Goal: Participate in discussion: Engage in conversation with other users on a specific topic

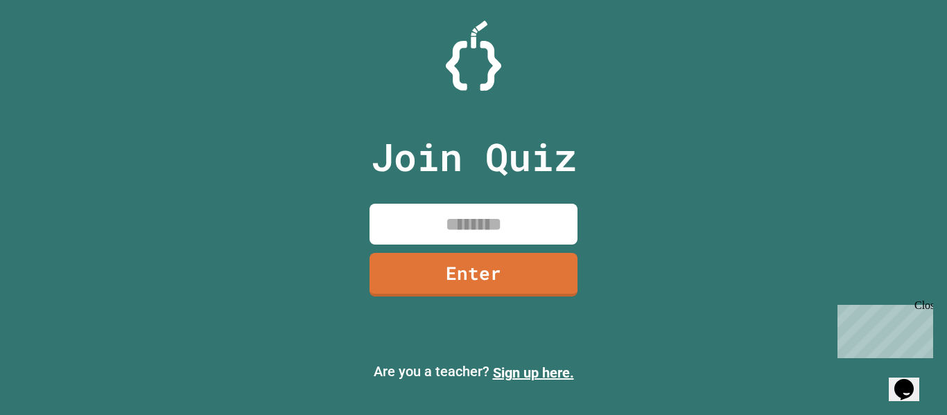
click at [525, 218] on input at bounding box center [474, 224] width 208 height 41
click at [528, 264] on link "Enter" at bounding box center [474, 275] width 208 height 44
click at [473, 35] on div at bounding box center [473, 35] width 0 height 0
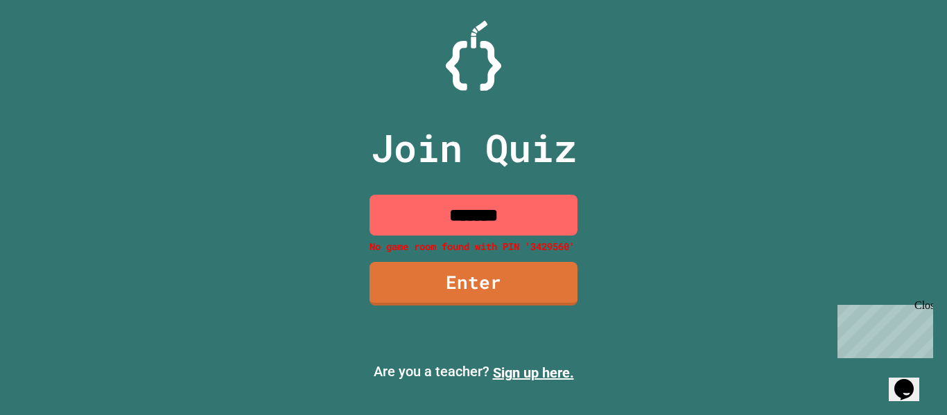
click at [537, 210] on input "*******" at bounding box center [474, 215] width 208 height 41
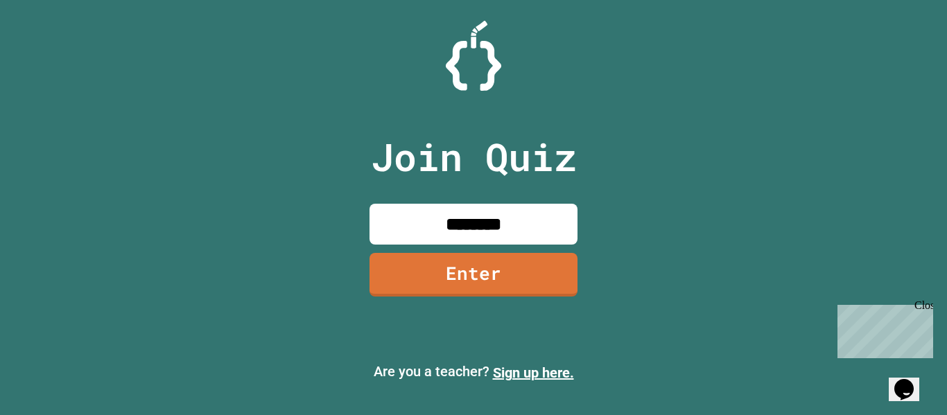
type input "********"
click at [393, 262] on link "Enter" at bounding box center [474, 275] width 208 height 44
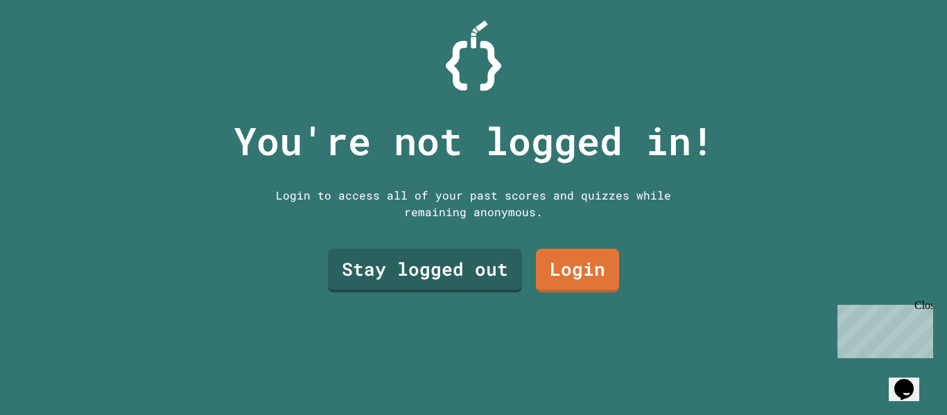
click at [447, 272] on link "Stay logged out" at bounding box center [425, 271] width 194 height 44
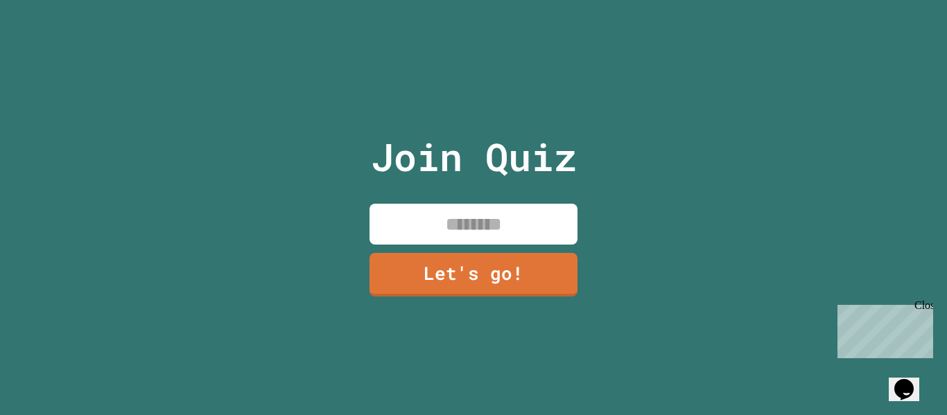
click at [510, 230] on input at bounding box center [474, 224] width 208 height 41
type input "**********"
click at [546, 281] on link "Let's go!" at bounding box center [474, 275] width 208 height 44
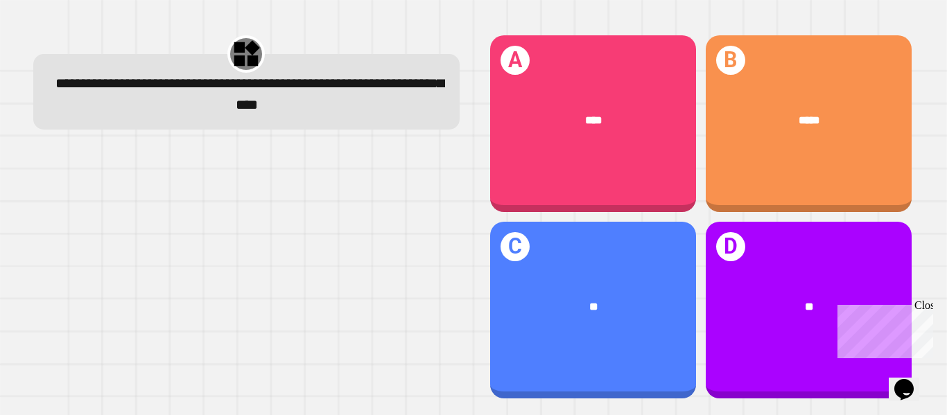
click at [623, 118] on div "****" at bounding box center [594, 120] width 162 height 17
click at [819, 125] on span "*****" at bounding box center [809, 119] width 21 height 10
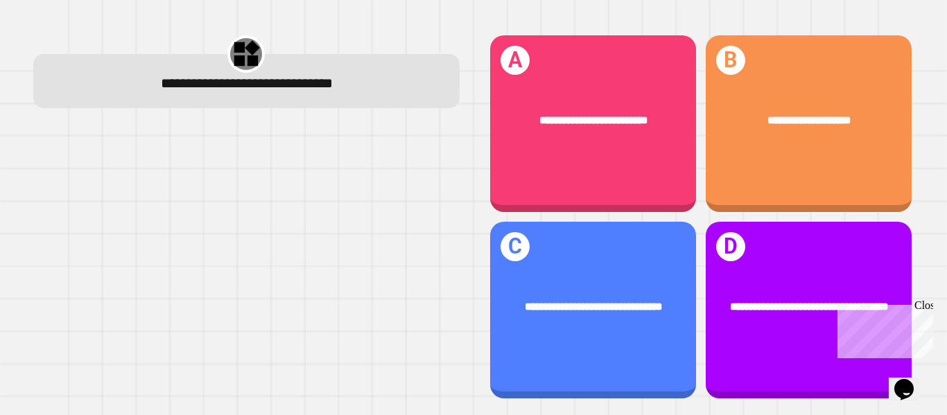
click at [643, 122] on span "**********" at bounding box center [593, 119] width 108 height 10
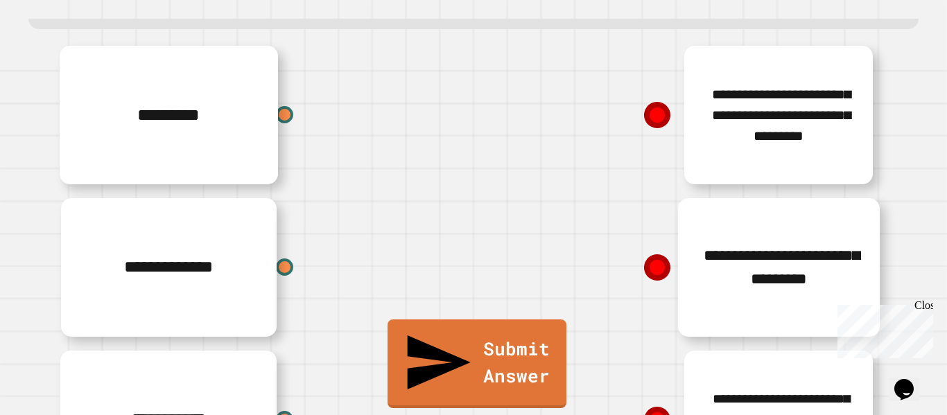
scroll to position [73, 0]
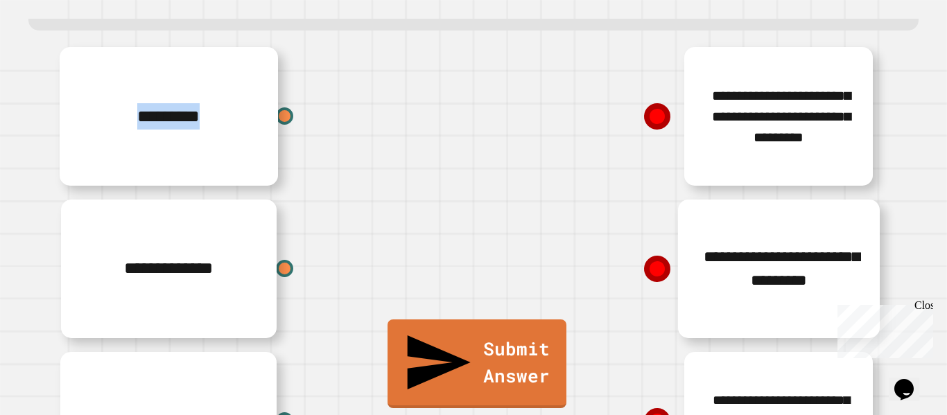
drag, startPoint x: 272, startPoint y: 155, endPoint x: 350, endPoint y: 160, distance: 78.5
click at [350, 160] on div "*********" at bounding box center [266, 116] width 416 height 153
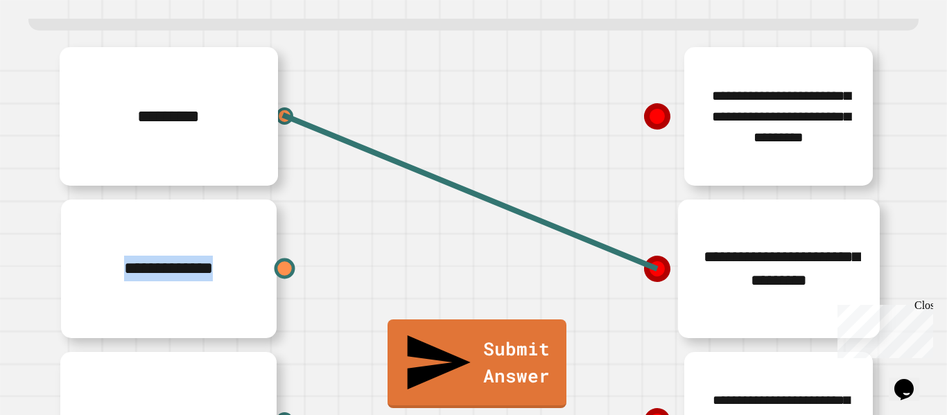
drag, startPoint x: 290, startPoint y: 303, endPoint x: 283, endPoint y: 273, distance: 30.6
click at [283, 273] on div "**********" at bounding box center [266, 269] width 416 height 153
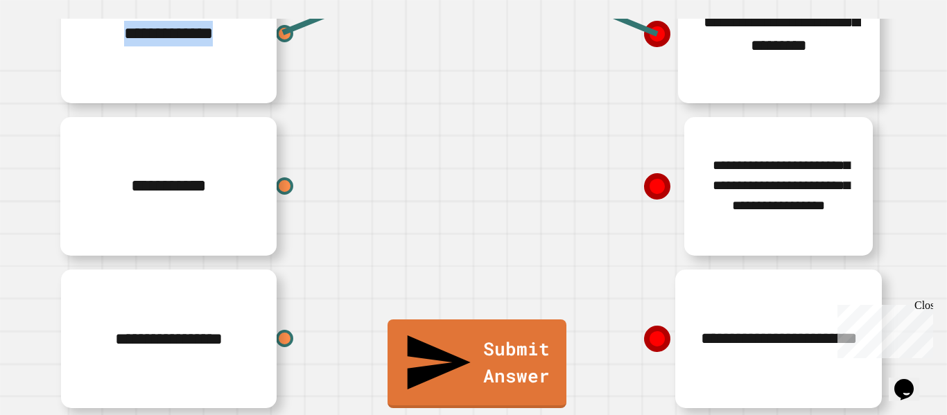
scroll to position [309, 0]
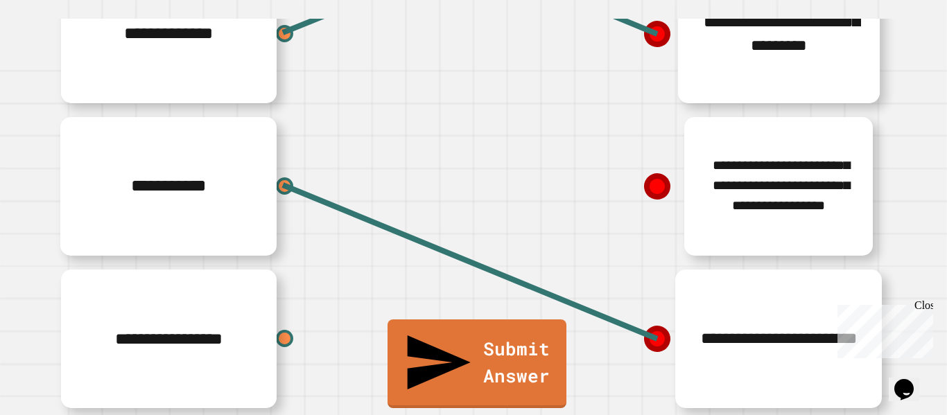
click at [476, 349] on div "**********" at bounding box center [681, 339] width 416 height 153
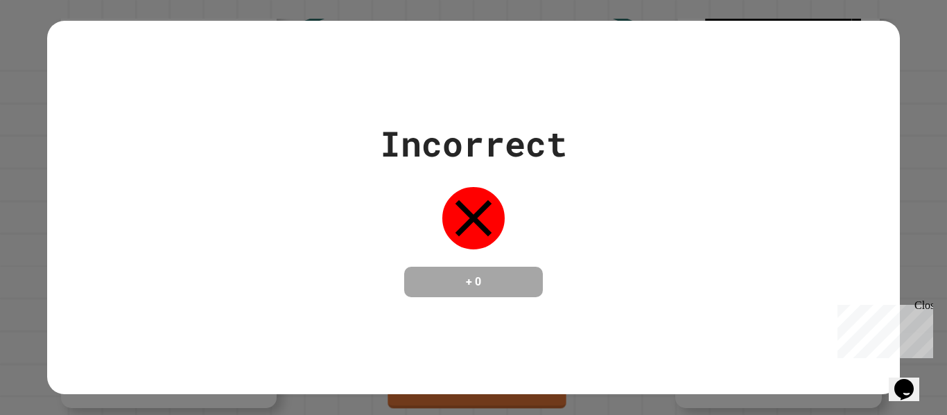
click at [498, 409] on div "**********" at bounding box center [473, 207] width 947 height 415
click at [498, 409] on div "Incorrect + 0" at bounding box center [473, 207] width 947 height 415
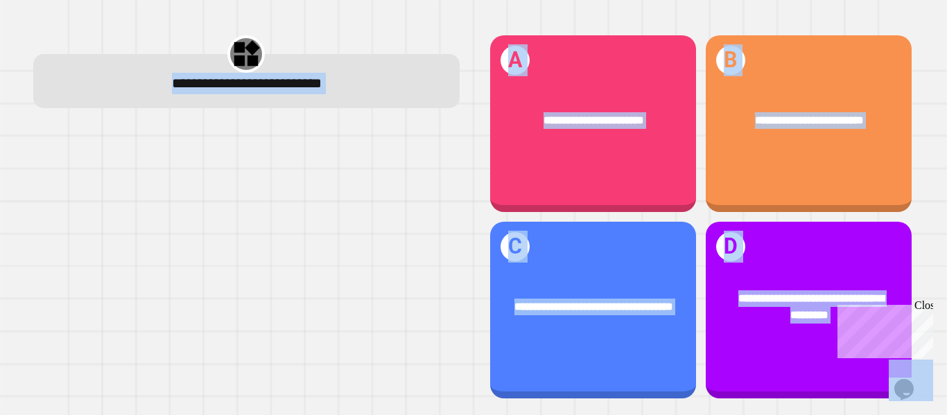
click at [632, 306] on div "**********" at bounding box center [594, 306] width 162 height 17
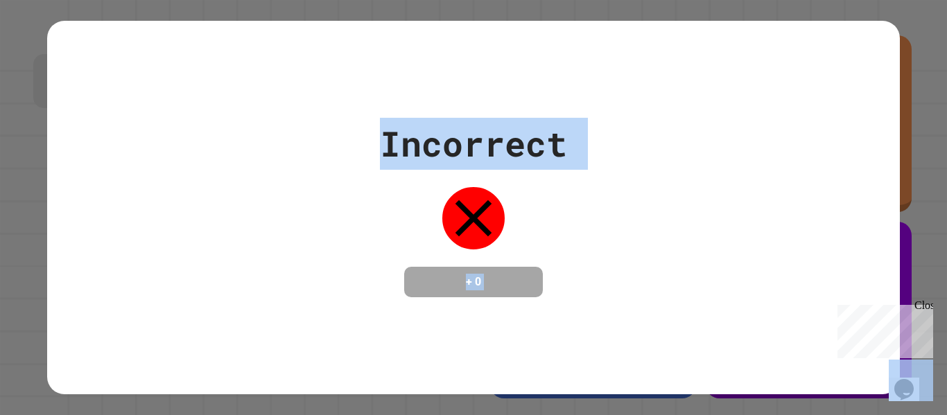
click at [498, 409] on div "Incorrect + 0" at bounding box center [473, 207] width 947 height 415
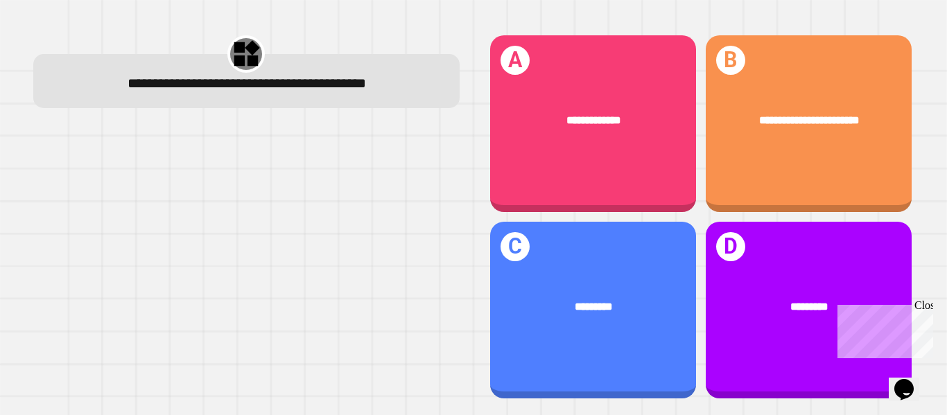
click at [808, 98] on div "**********" at bounding box center [809, 120] width 206 height 61
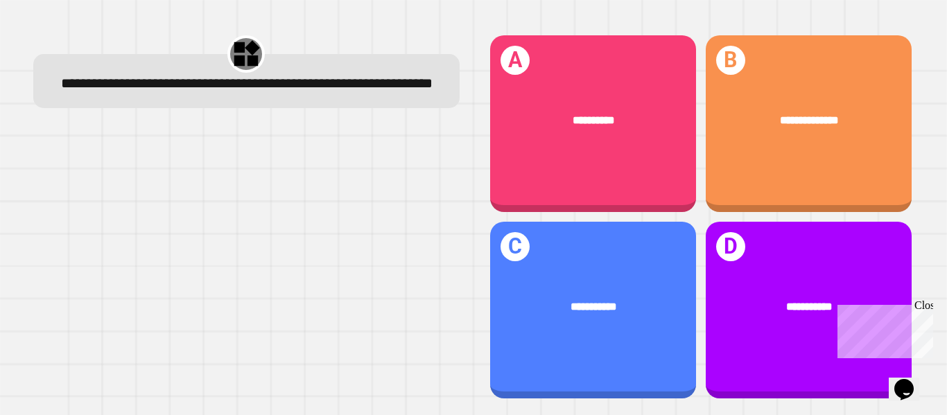
click at [796, 272] on div "**********" at bounding box center [809, 310] width 206 height 177
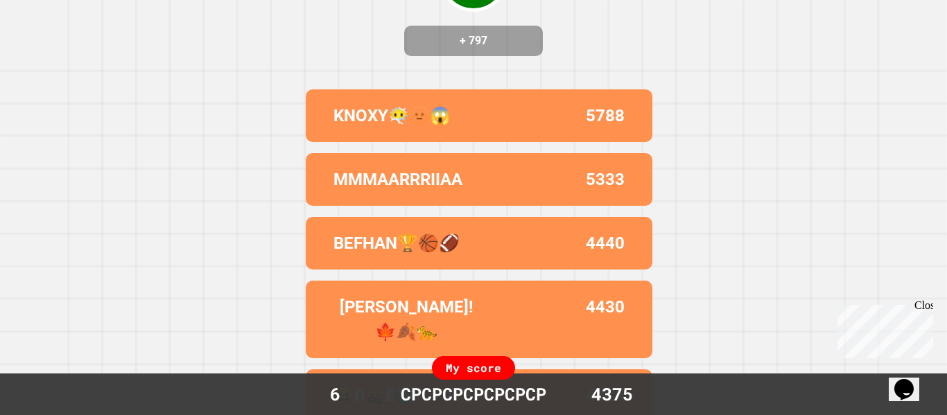
scroll to position [0, 0]
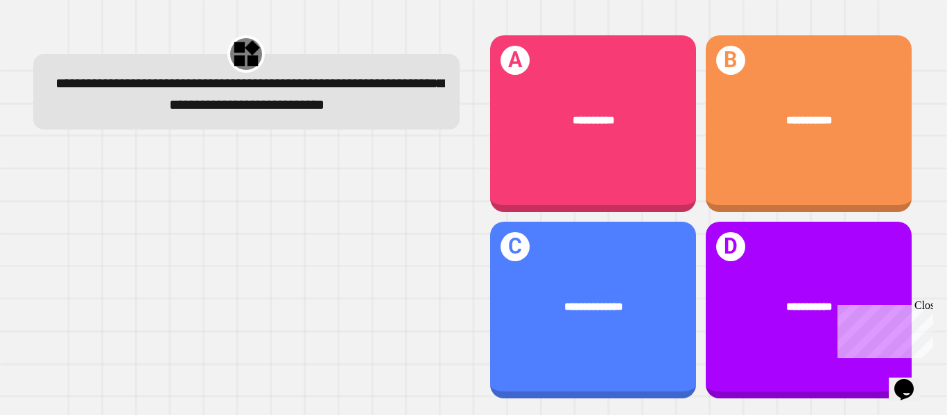
click at [605, 153] on div "**********" at bounding box center [593, 123] width 206 height 177
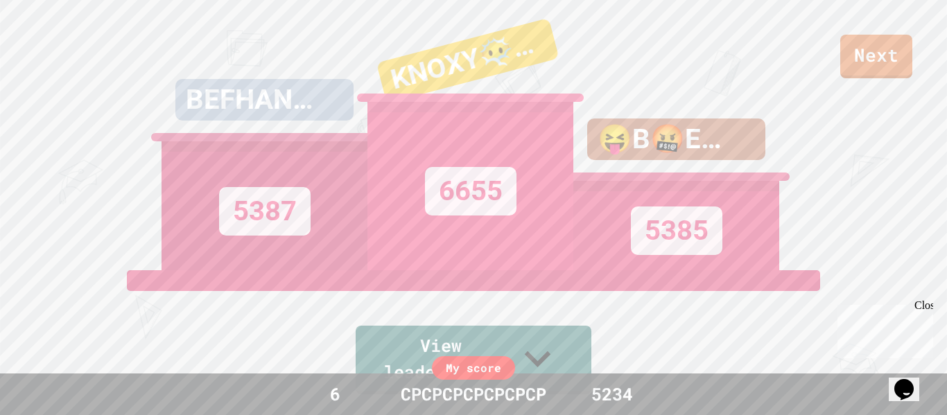
click at [876, 59] on link "Next" at bounding box center [876, 57] width 72 height 44
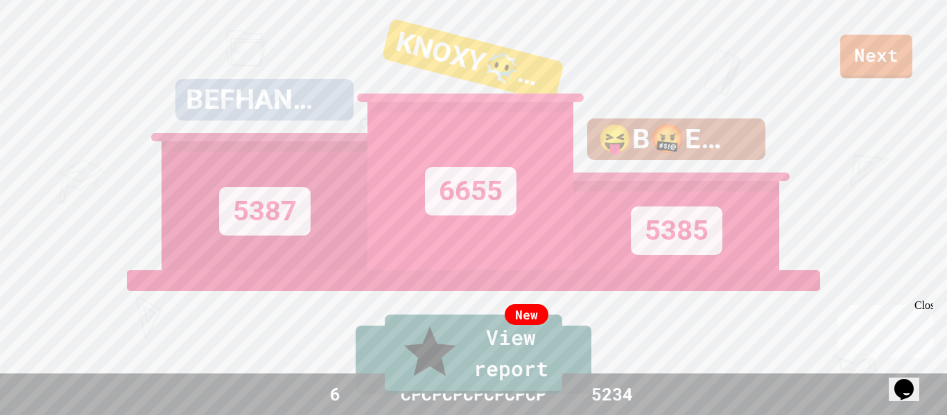
click at [537, 365] on link "New View report" at bounding box center [473, 354] width 177 height 79
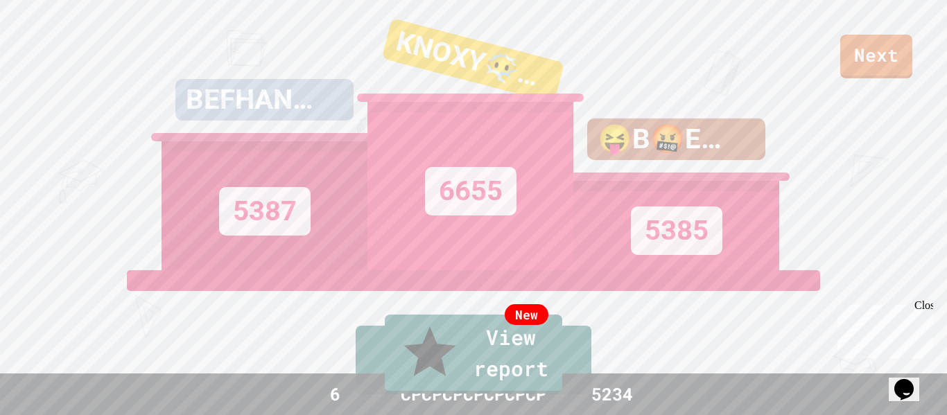
click at [526, 325] on div "New" at bounding box center [527, 314] width 44 height 21
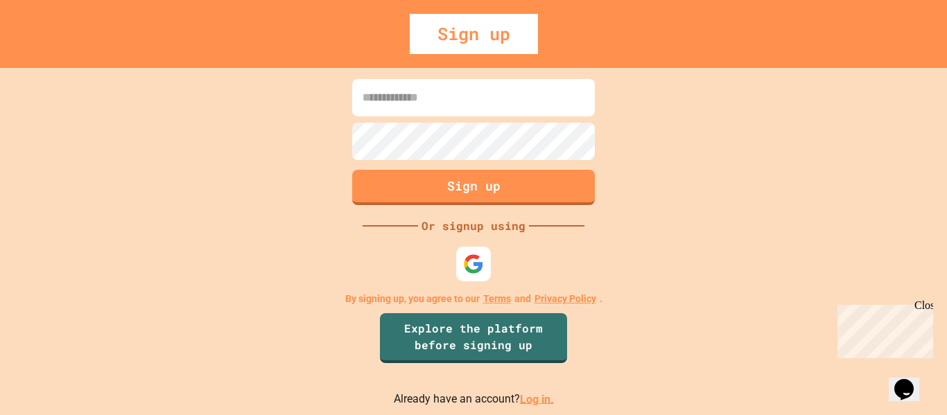
click at [489, 250] on div at bounding box center [473, 264] width 35 height 35
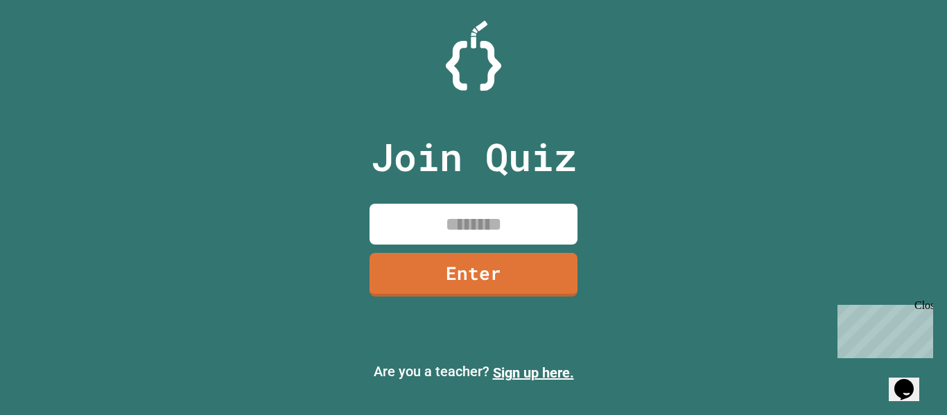
click at [544, 225] on input at bounding box center [474, 224] width 208 height 41
type input "********"
click at [524, 257] on link "Enter" at bounding box center [474, 275] width 208 height 44
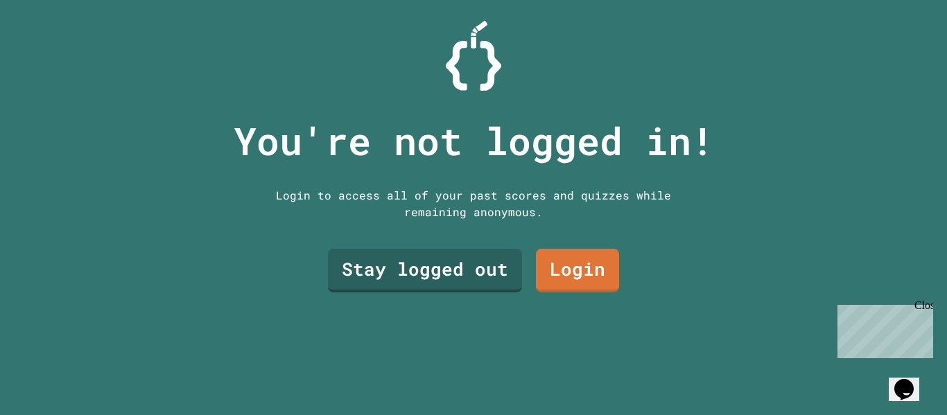
click at [372, 265] on link "Stay logged out" at bounding box center [425, 271] width 194 height 44
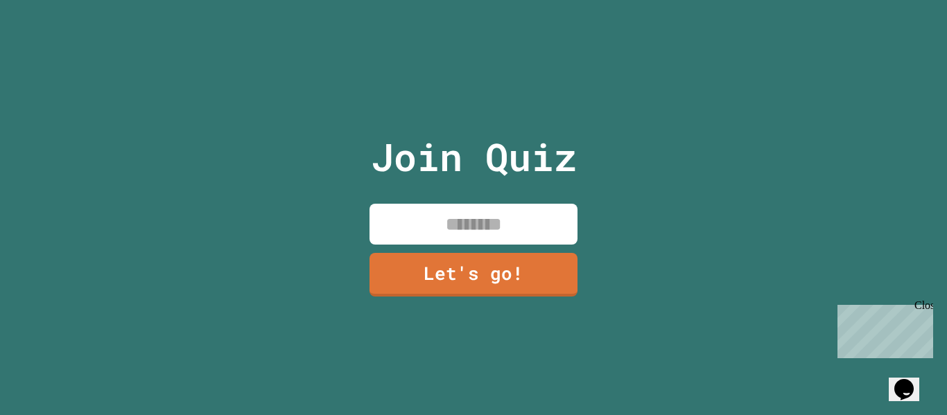
click at [414, 232] on input at bounding box center [474, 224] width 208 height 41
type input "**********"
click at [555, 275] on link "Let's go!" at bounding box center [474, 275] width 208 height 44
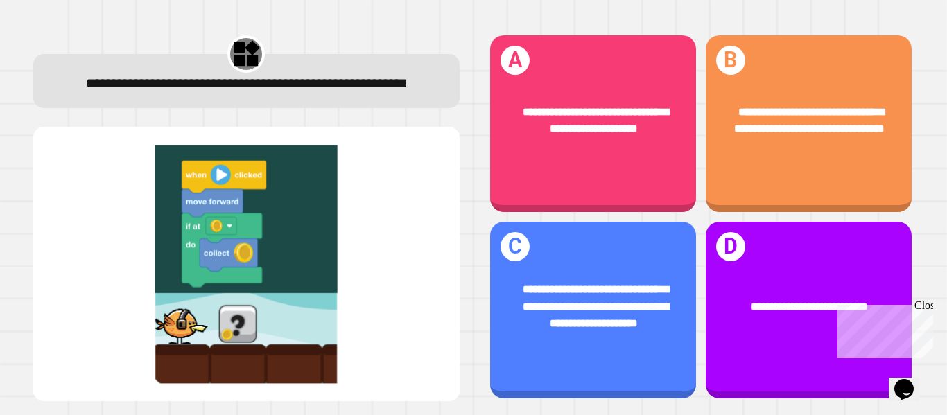
click at [645, 285] on span "**********" at bounding box center [596, 306] width 146 height 44
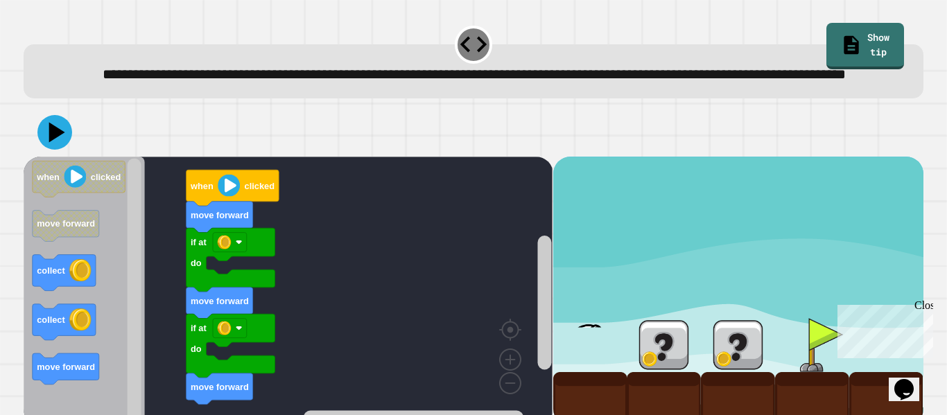
scroll to position [39, 0]
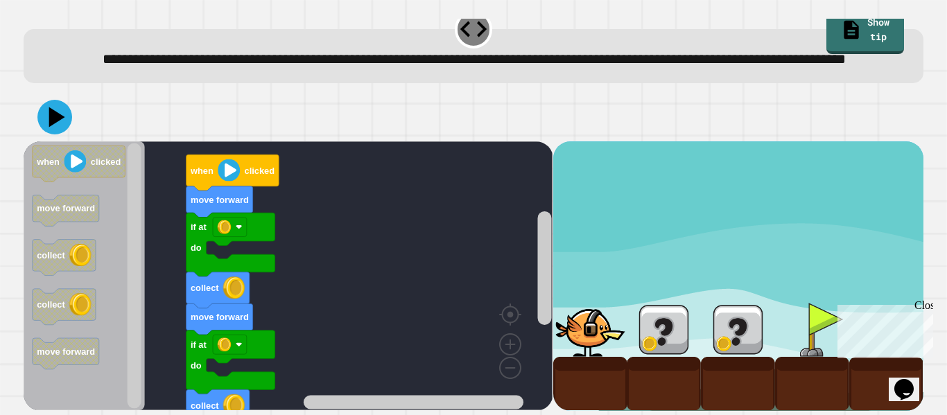
click at [55, 122] on icon at bounding box center [57, 117] width 16 height 20
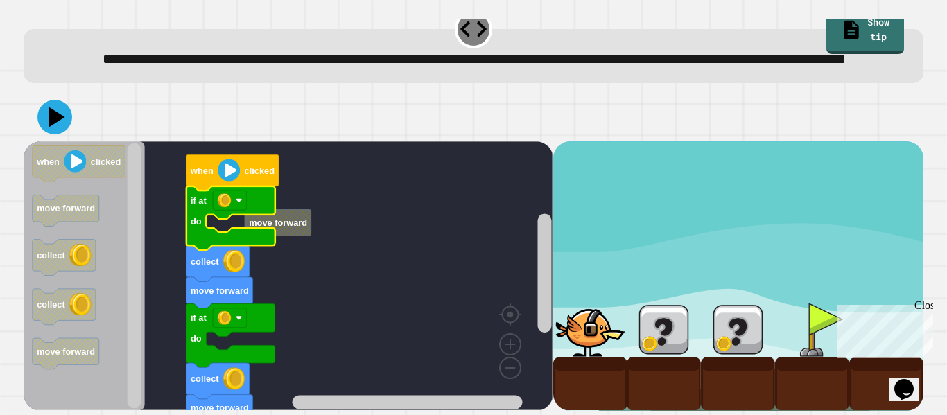
click at [58, 106] on icon at bounding box center [54, 117] width 35 height 35
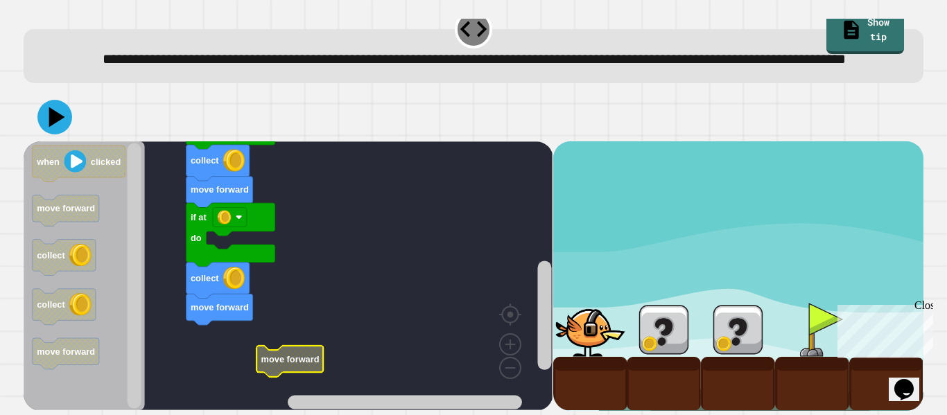
click at [56, 117] on icon at bounding box center [57, 117] width 16 height 20
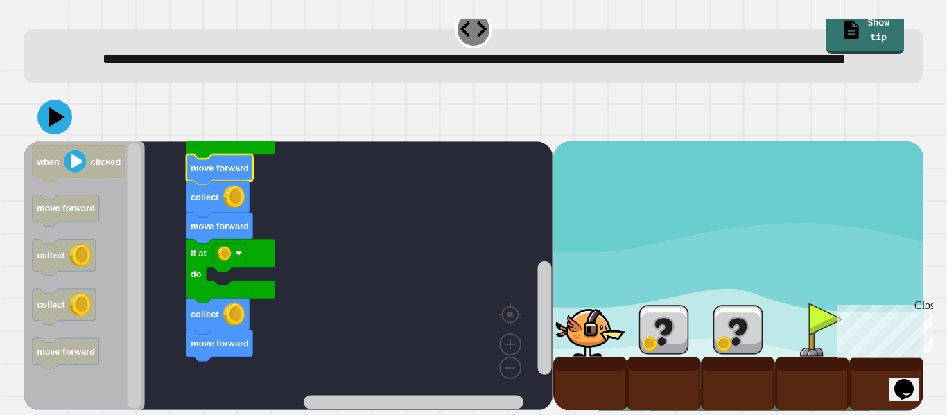
click at [53, 106] on icon at bounding box center [54, 117] width 35 height 35
click at [49, 103] on icon at bounding box center [54, 117] width 35 height 35
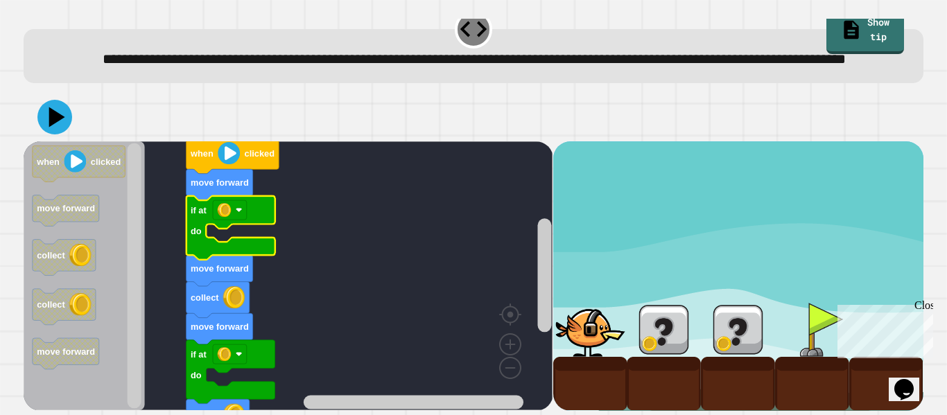
click at [224, 208] on image "Blockly Workspace" at bounding box center [225, 210] width 14 height 14
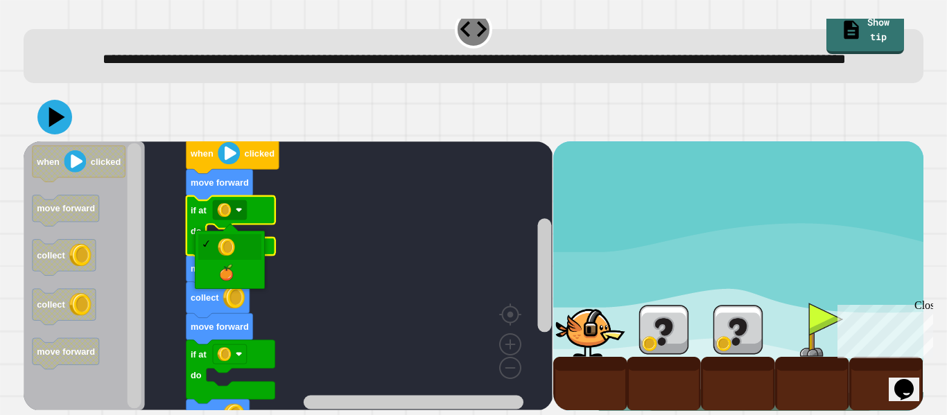
click at [220, 240] on rect "Blockly Workspace" at bounding box center [288, 275] width 529 height 269
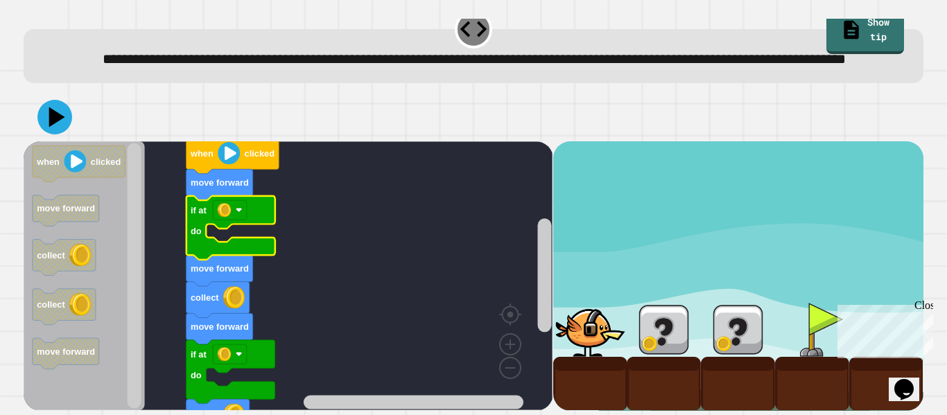
click at [259, 230] on rect "Blockly Workspace" at bounding box center [288, 275] width 529 height 269
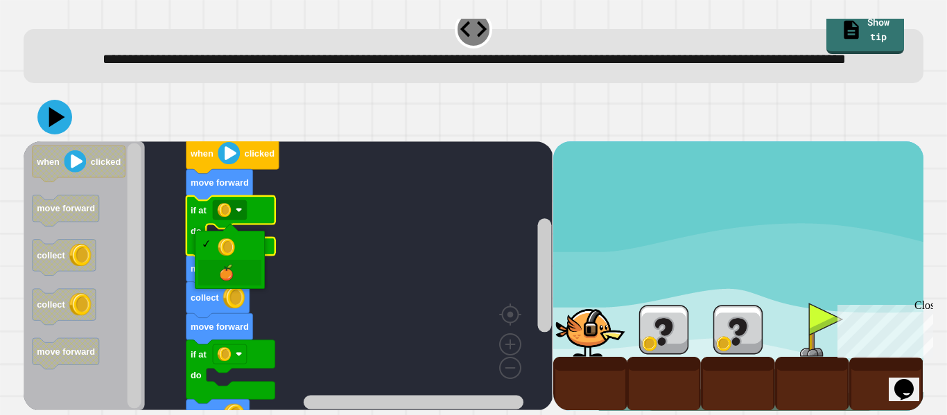
click at [236, 272] on text "move forward" at bounding box center [220, 268] width 58 height 10
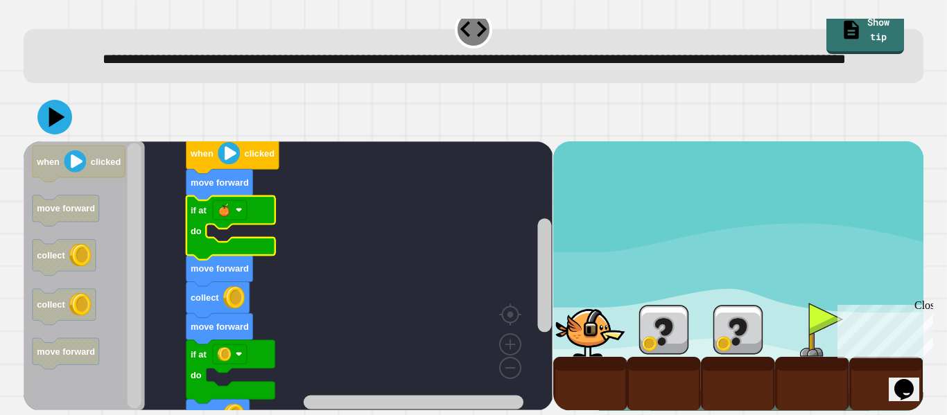
click at [238, 210] on image "Blockly Workspace" at bounding box center [239, 210] width 7 height 7
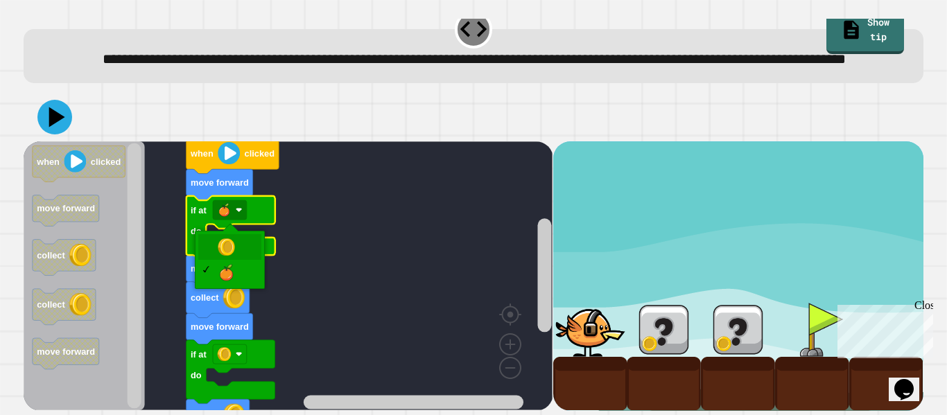
click at [248, 243] on icon "Blockly Workspace" at bounding box center [230, 228] width 89 height 64
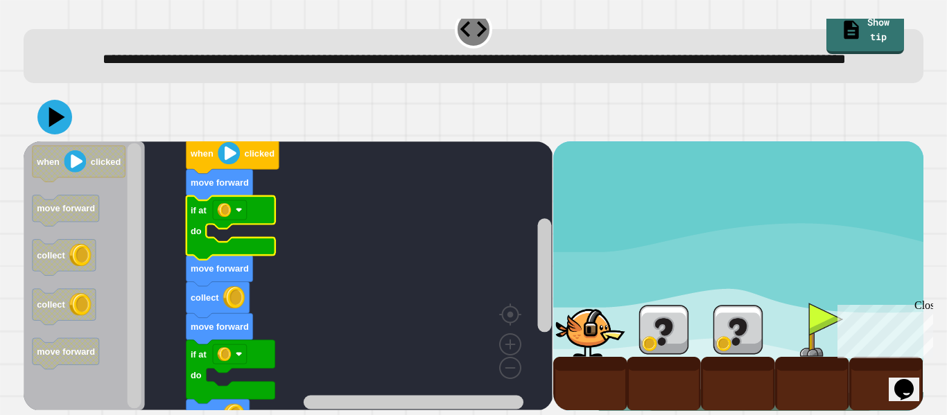
click at [56, 125] on icon at bounding box center [54, 117] width 35 height 35
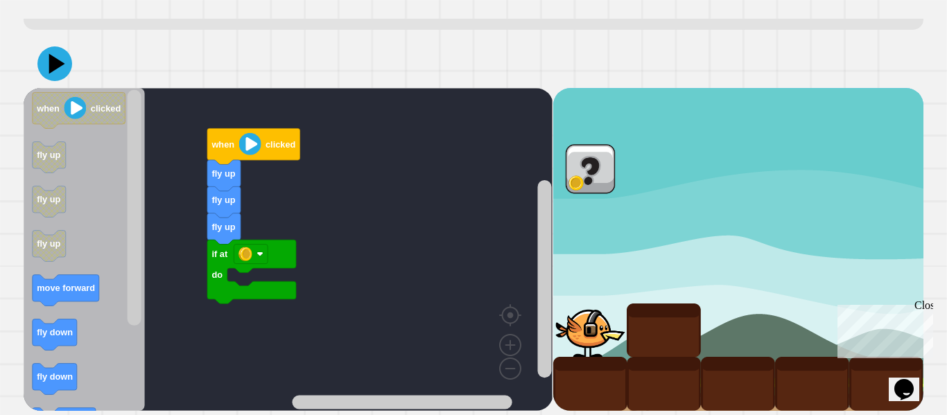
scroll to position [70, 0]
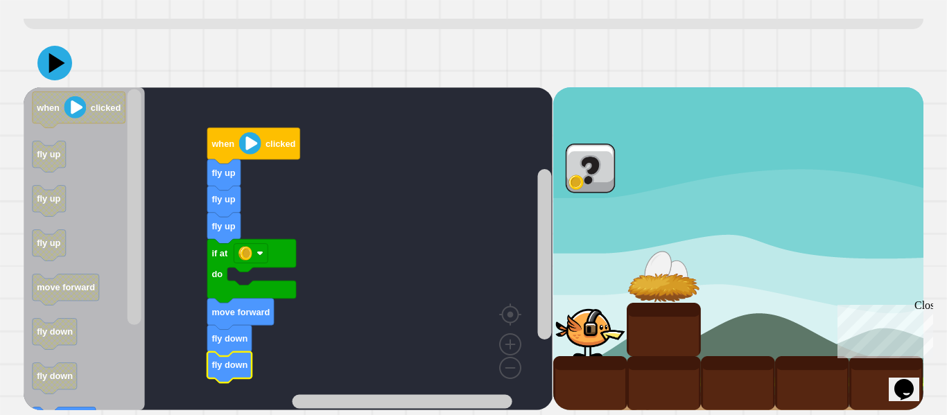
click at [46, 61] on icon at bounding box center [54, 63] width 35 height 35
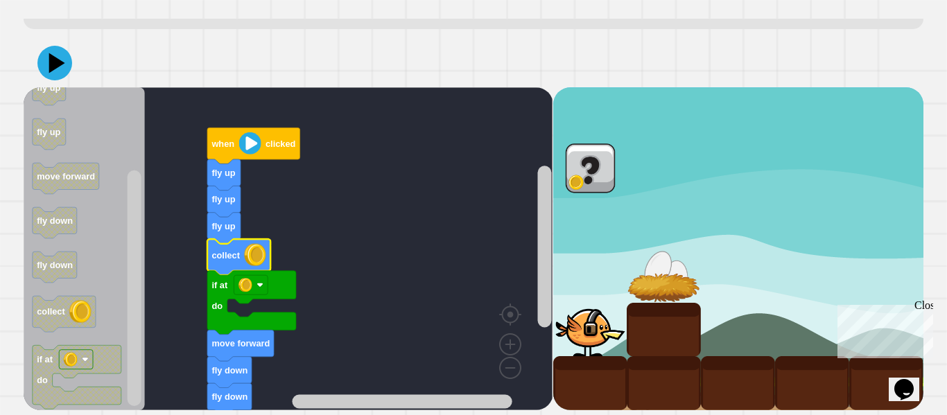
click at [55, 51] on icon at bounding box center [54, 63] width 35 height 35
click at [47, 68] on icon at bounding box center [54, 63] width 35 height 35
click at [245, 288] on image "Blockly Workspace" at bounding box center [245, 285] width 14 height 14
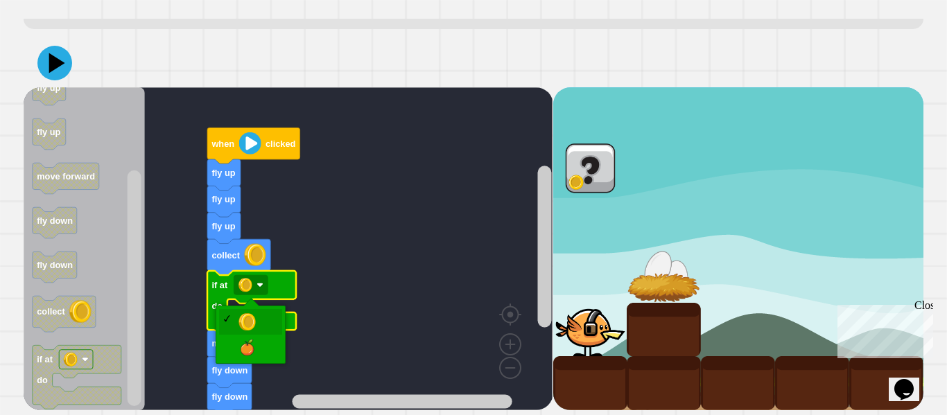
click at [247, 349] on text "move forward" at bounding box center [241, 343] width 58 height 10
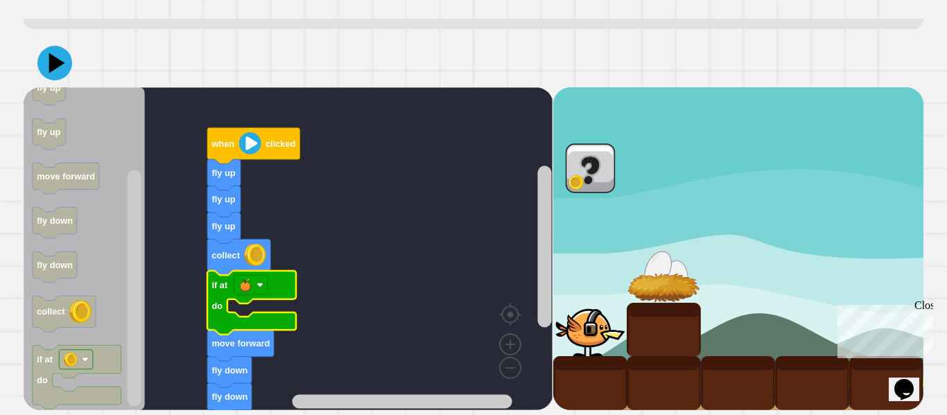
click at [55, 64] on icon at bounding box center [57, 63] width 16 height 20
click at [0, 0] on div at bounding box center [0, 0] width 0 height 0
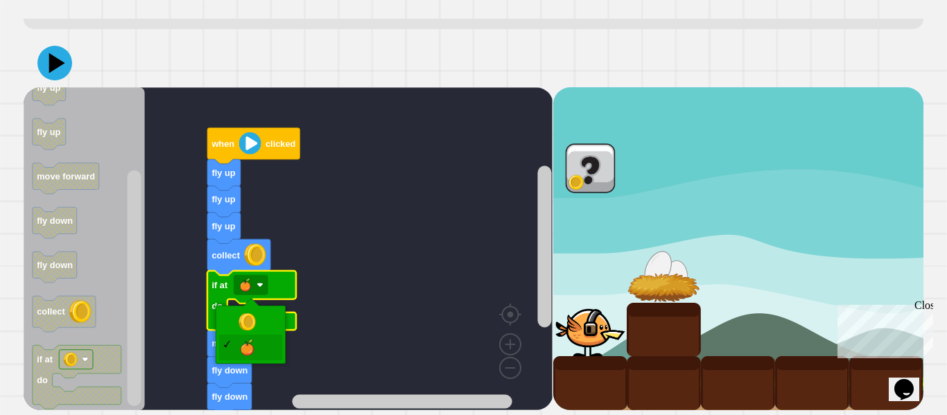
click at [247, 322] on icon "Blockly Workspace" at bounding box center [251, 303] width 89 height 64
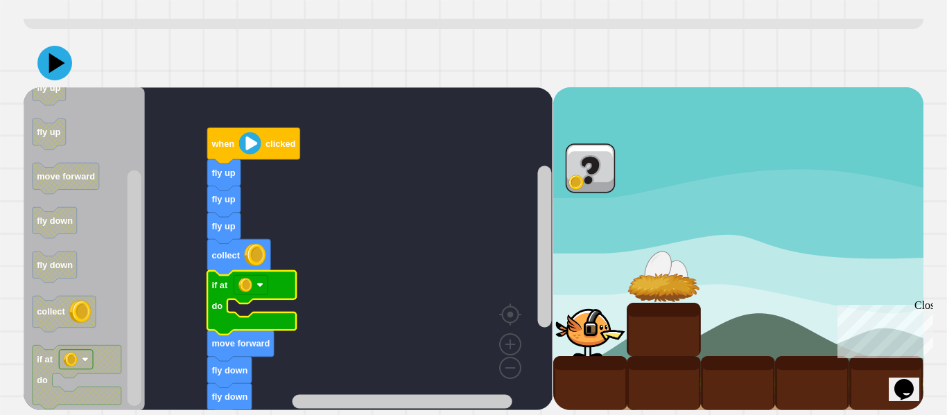
click at [60, 49] on button at bounding box center [54, 63] width 35 height 35
click at [234, 293] on icon "Blockly Workspace" at bounding box center [251, 303] width 89 height 64
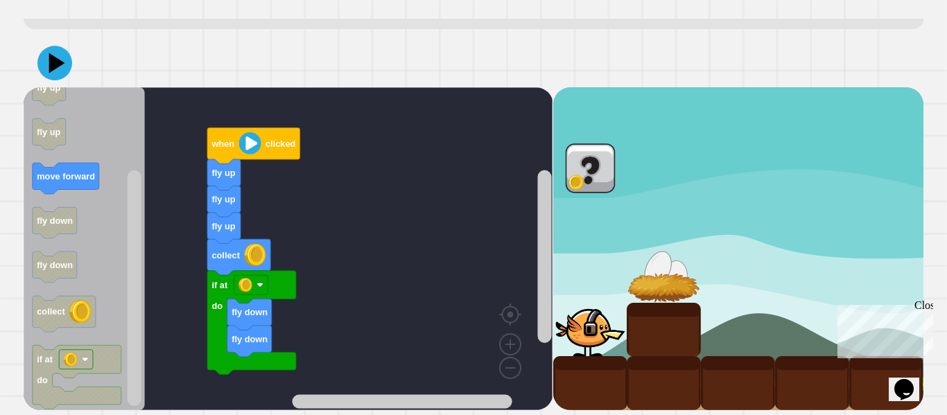
click at [51, 84] on div at bounding box center [474, 63] width 900 height 49
click at [58, 60] on icon at bounding box center [54, 63] width 35 height 35
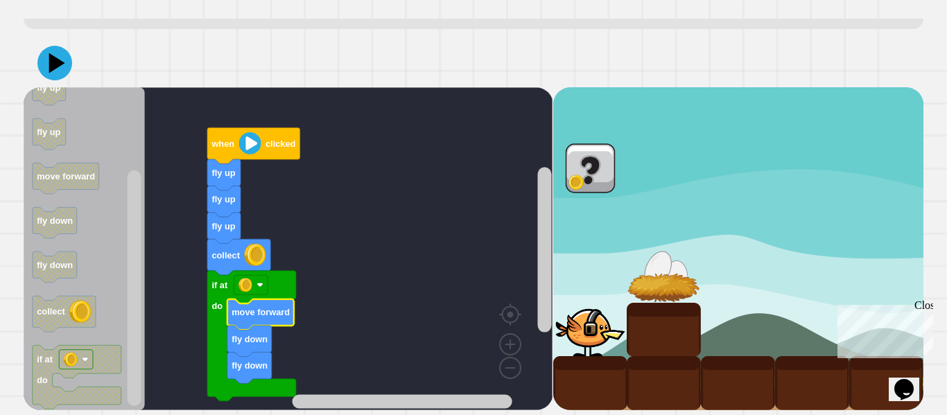
click at [53, 58] on icon at bounding box center [57, 63] width 16 height 20
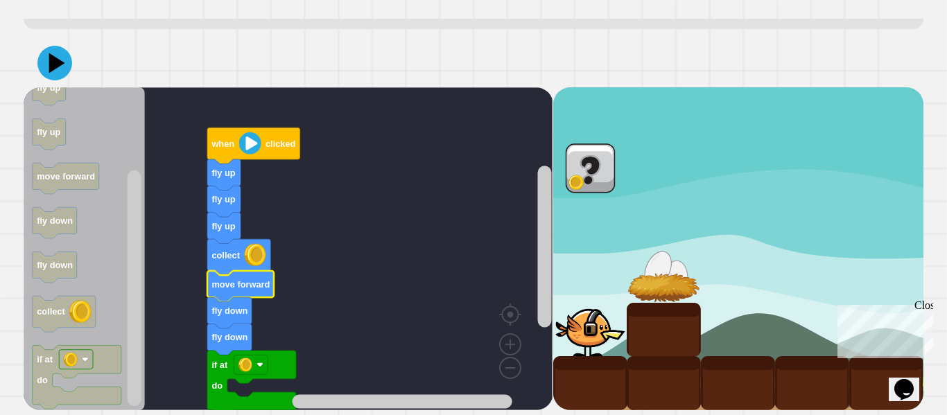
click at [54, 62] on icon at bounding box center [57, 63] width 16 height 20
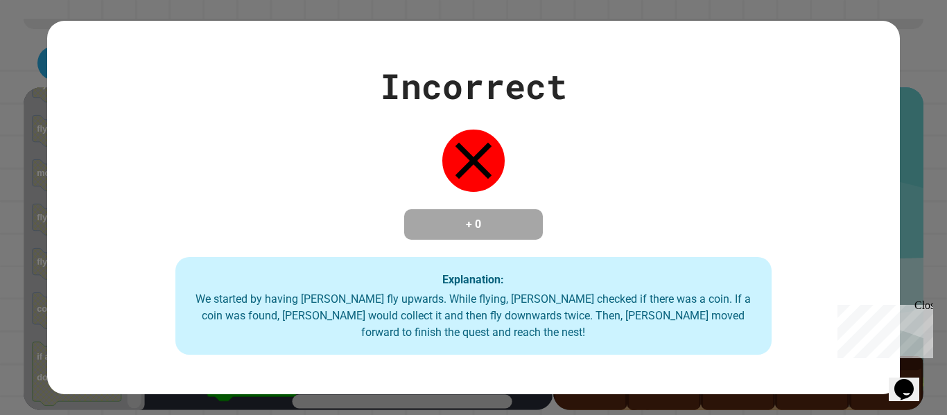
click at [55, 48] on div "Incorrect + 0 Explanation: We started by having Ollie fly upwards. While flying…" at bounding box center [473, 208] width 852 height 374
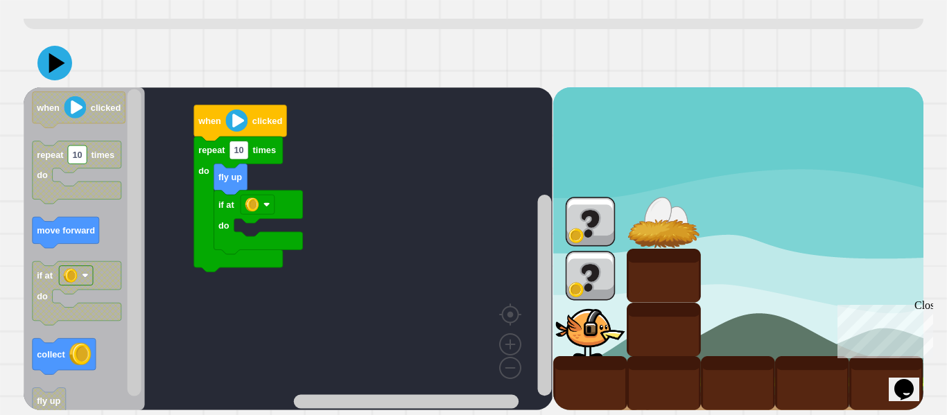
click at [47, 66] on icon at bounding box center [54, 63] width 35 height 35
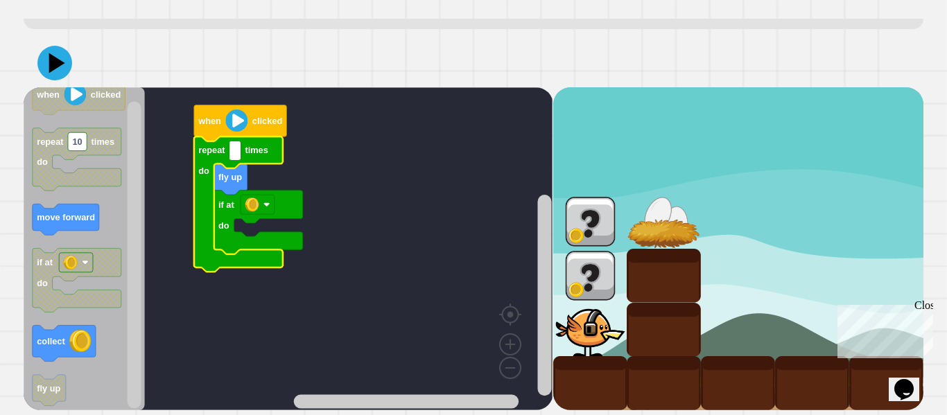
type input "*"
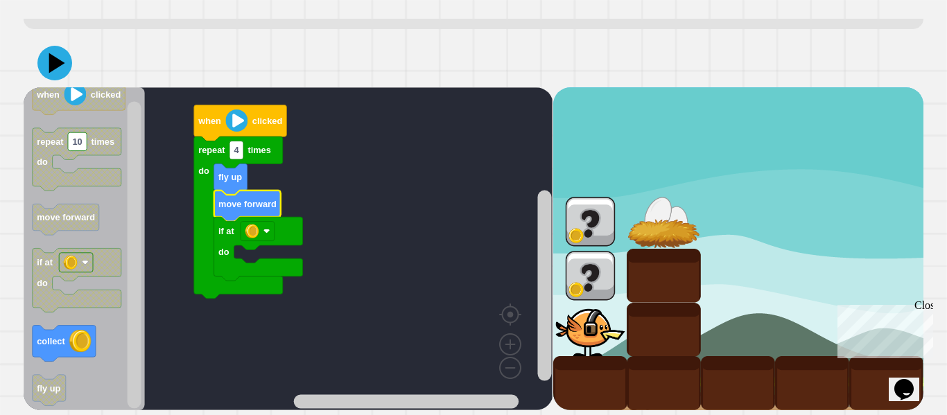
click at [49, 53] on icon at bounding box center [54, 63] width 35 height 35
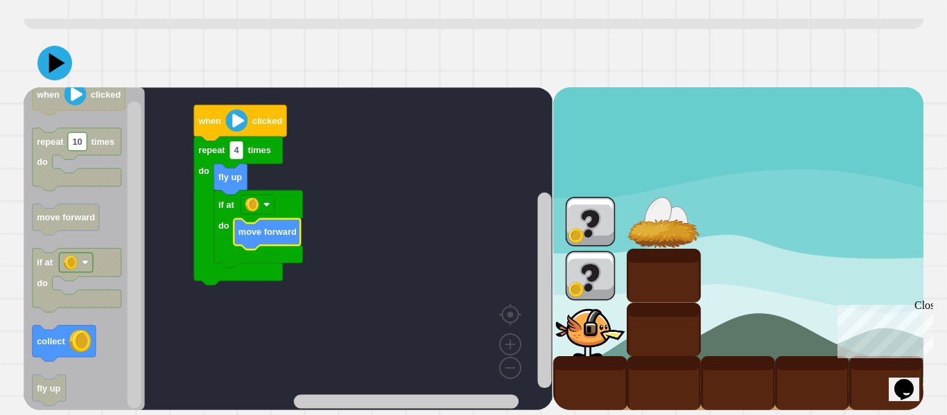
click at [60, 62] on icon at bounding box center [57, 63] width 16 height 20
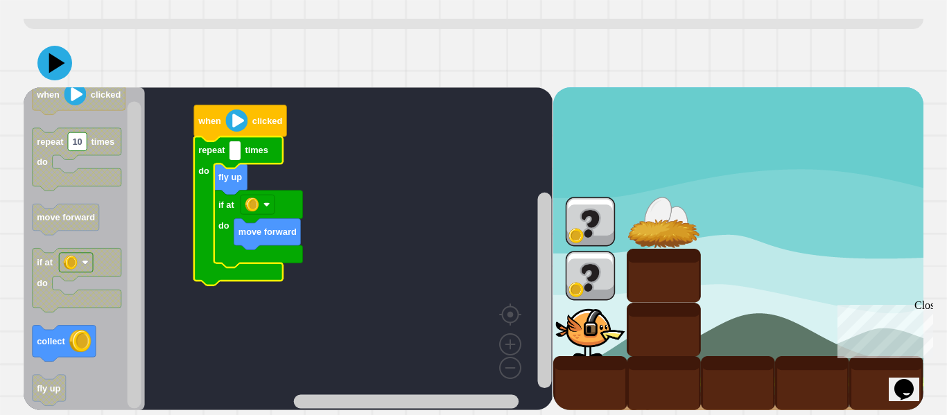
type input "*"
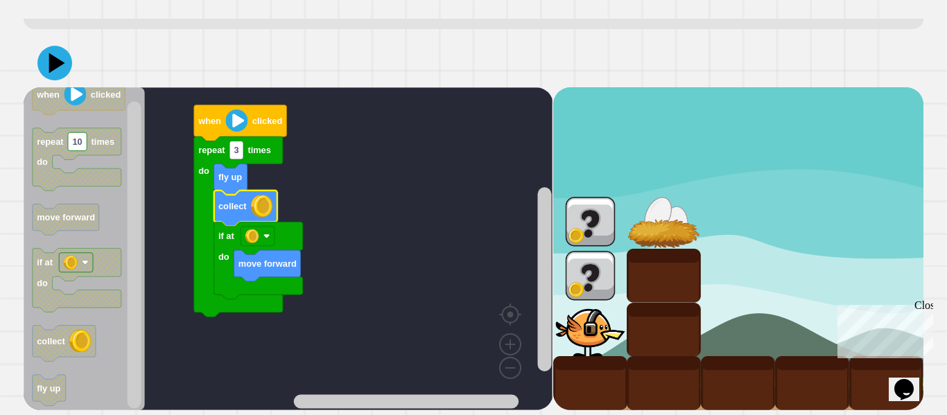
click at [48, 57] on icon at bounding box center [54, 63] width 35 height 35
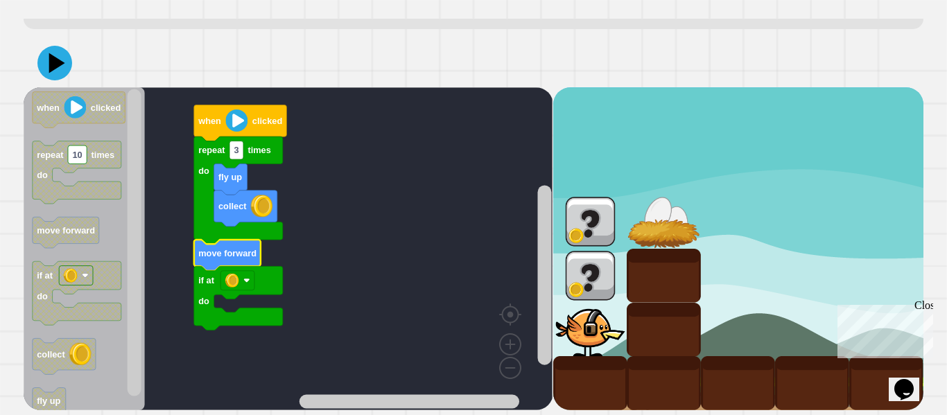
click at [60, 67] on icon at bounding box center [54, 63] width 35 height 35
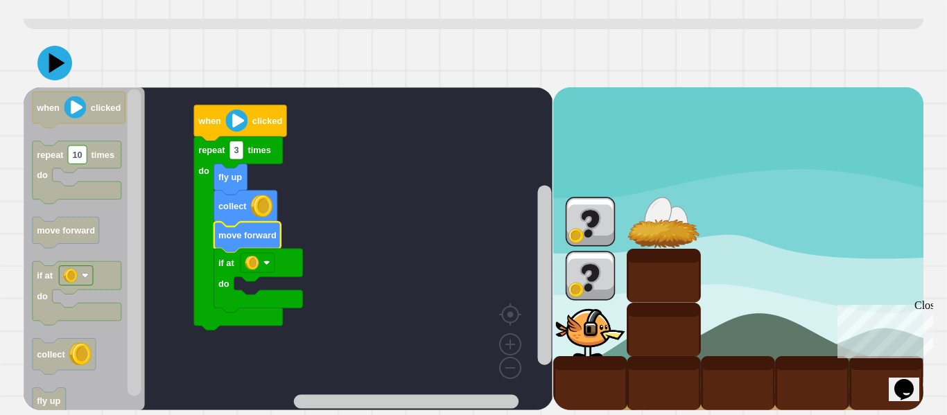
click at [55, 64] on icon at bounding box center [57, 63] width 16 height 20
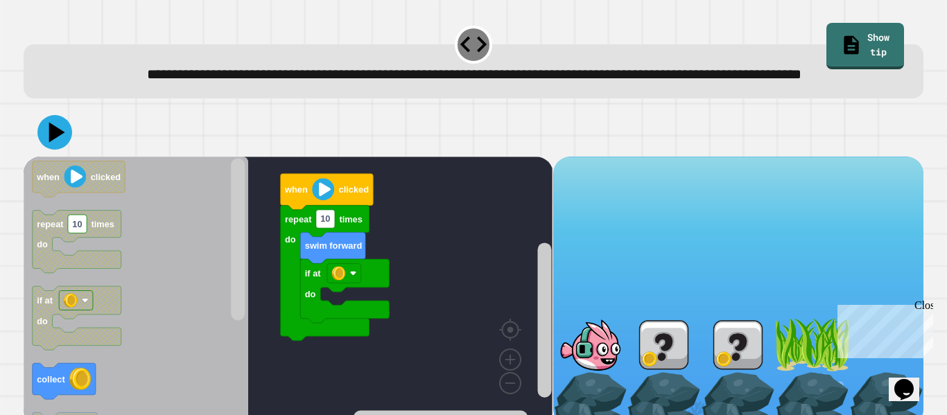
scroll to position [39, 0]
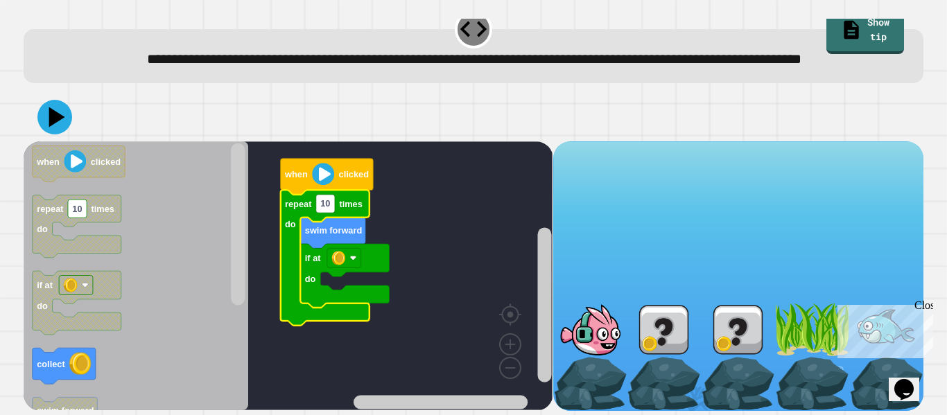
click at [329, 193] on icon "Blockly Workspace" at bounding box center [325, 257] width 89 height 135
type input "*"
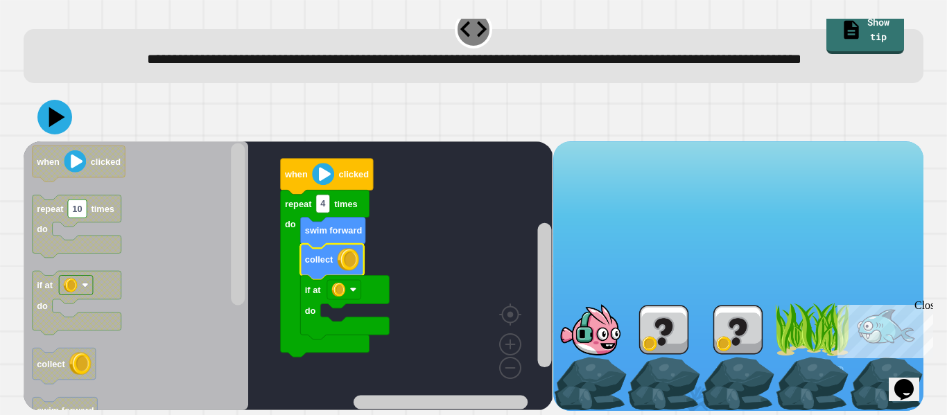
click at [51, 107] on icon at bounding box center [54, 117] width 35 height 35
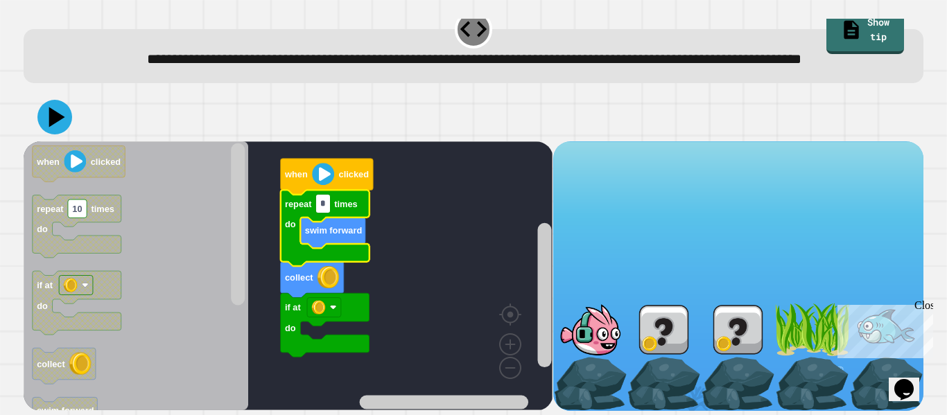
type input "*"
click at [49, 110] on icon at bounding box center [54, 117] width 35 height 35
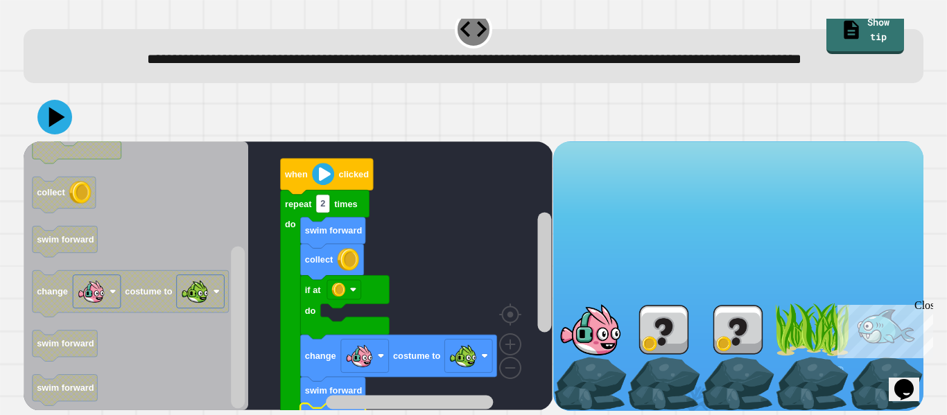
click at [60, 113] on icon at bounding box center [54, 117] width 35 height 35
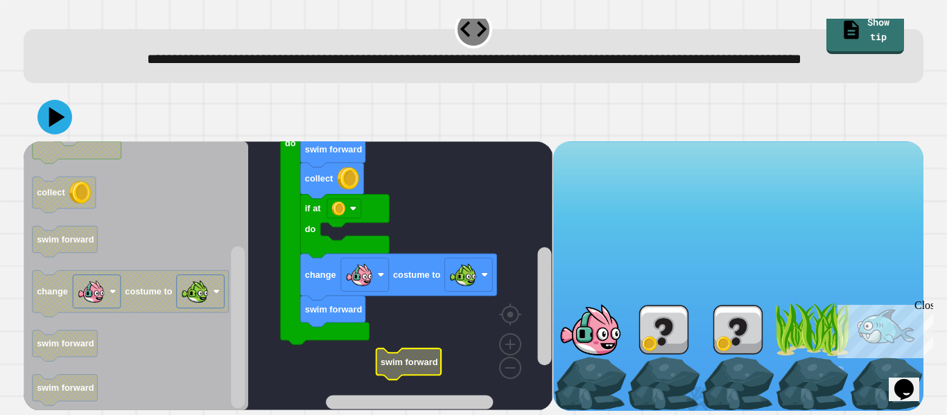
click at [63, 123] on icon at bounding box center [54, 117] width 35 height 35
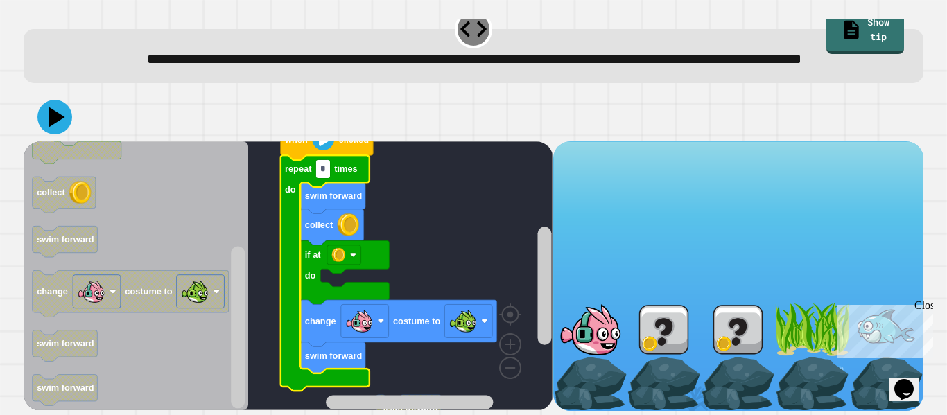
type input "*"
click at [69, 125] on button at bounding box center [54, 117] width 35 height 35
